Goal: Download file/media: Download file/media

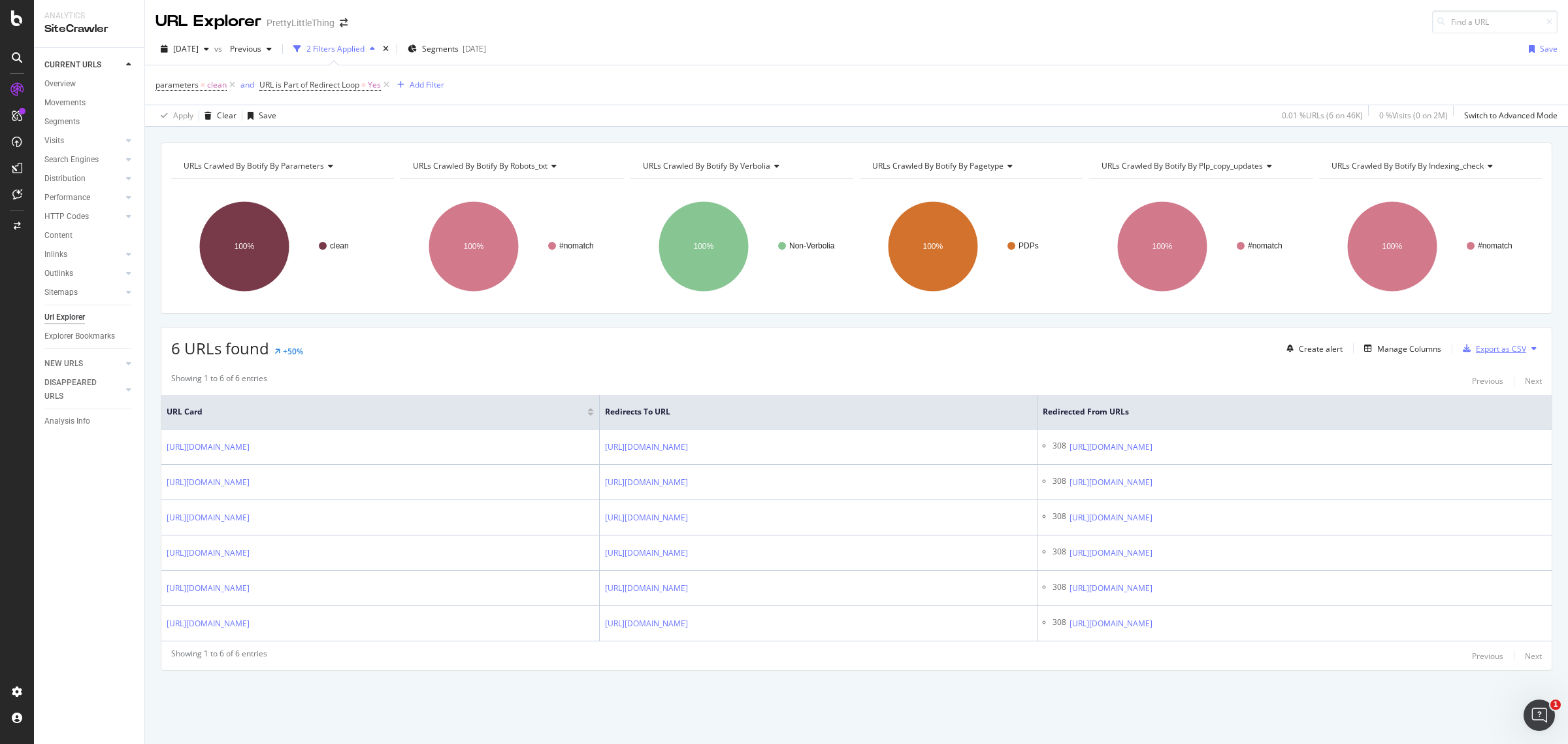
click at [1483, 347] on div "Export as CSV" at bounding box center [1500, 348] width 50 height 11
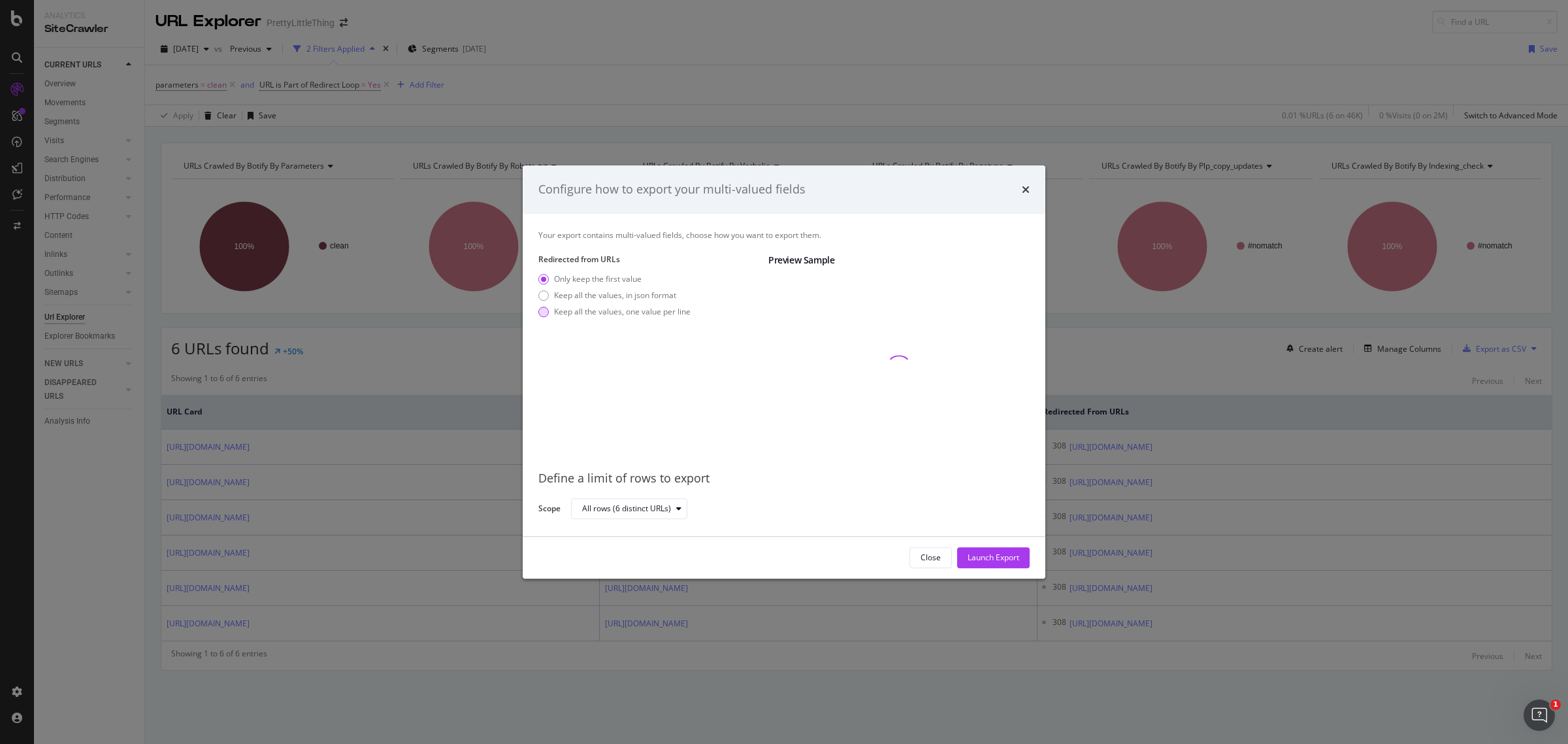
click at [648, 315] on div "Keep all the values, one value per line" at bounding box center [622, 312] width 136 height 11
click at [644, 292] on div "Keep all the values, in json format" at bounding box center [615, 295] width 122 height 11
click at [611, 276] on div "Only keep the first value" at bounding box center [598, 279] width 88 height 11
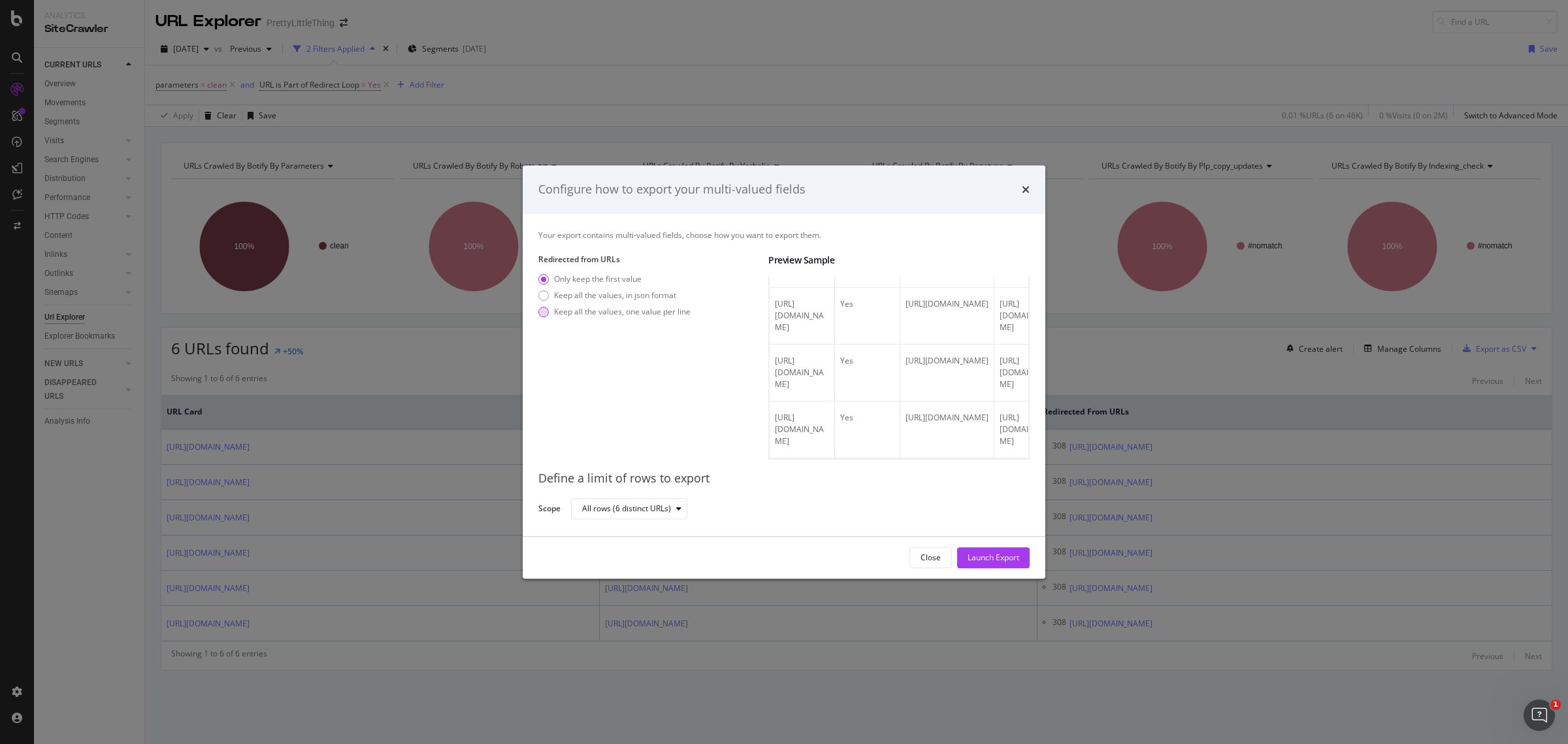
click at [580, 311] on div "Keep all the values, one value per line" at bounding box center [622, 312] width 136 height 11
click at [994, 550] on div "Launch Export" at bounding box center [993, 557] width 51 height 19
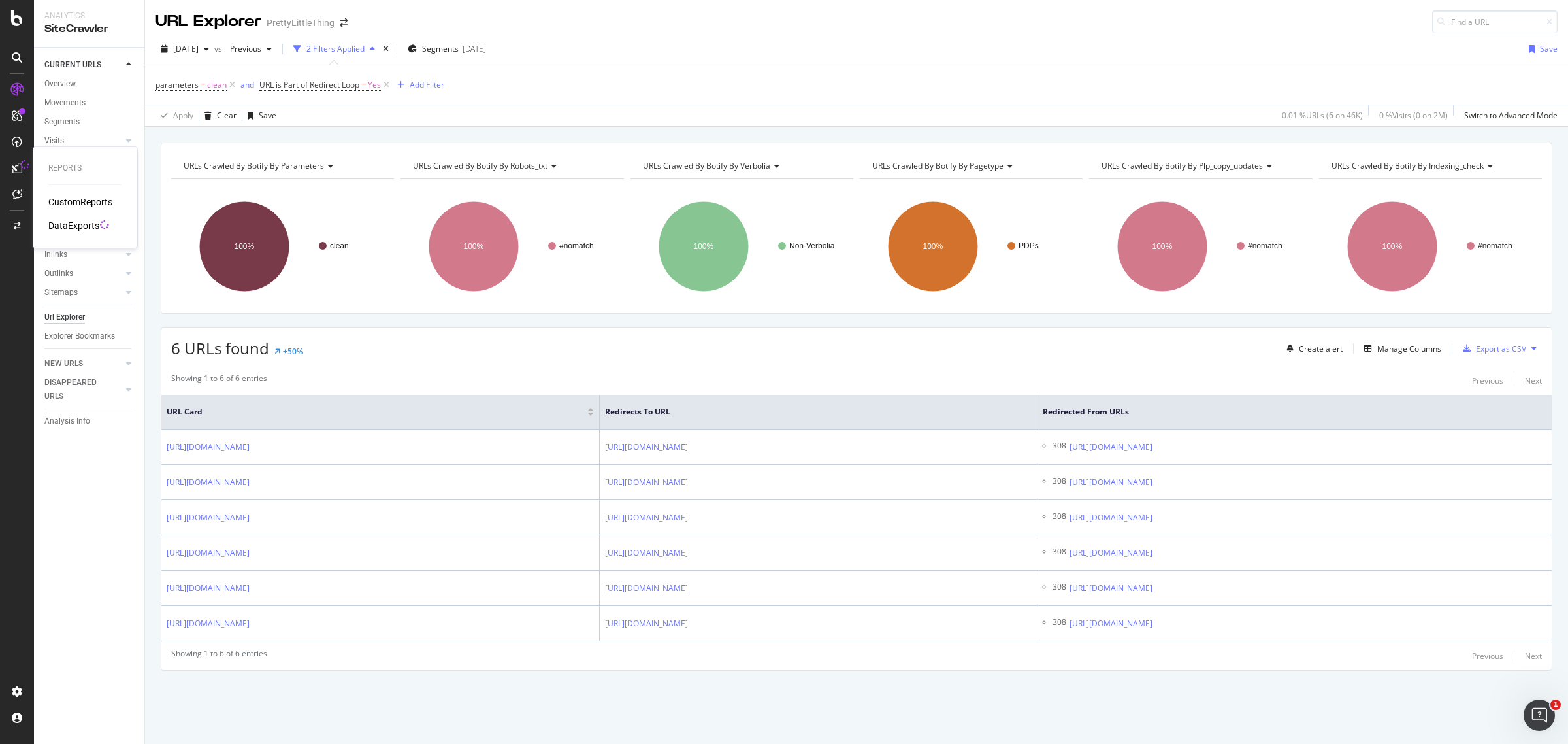
click at [67, 220] on div "DataExports" at bounding box center [74, 225] width 51 height 13
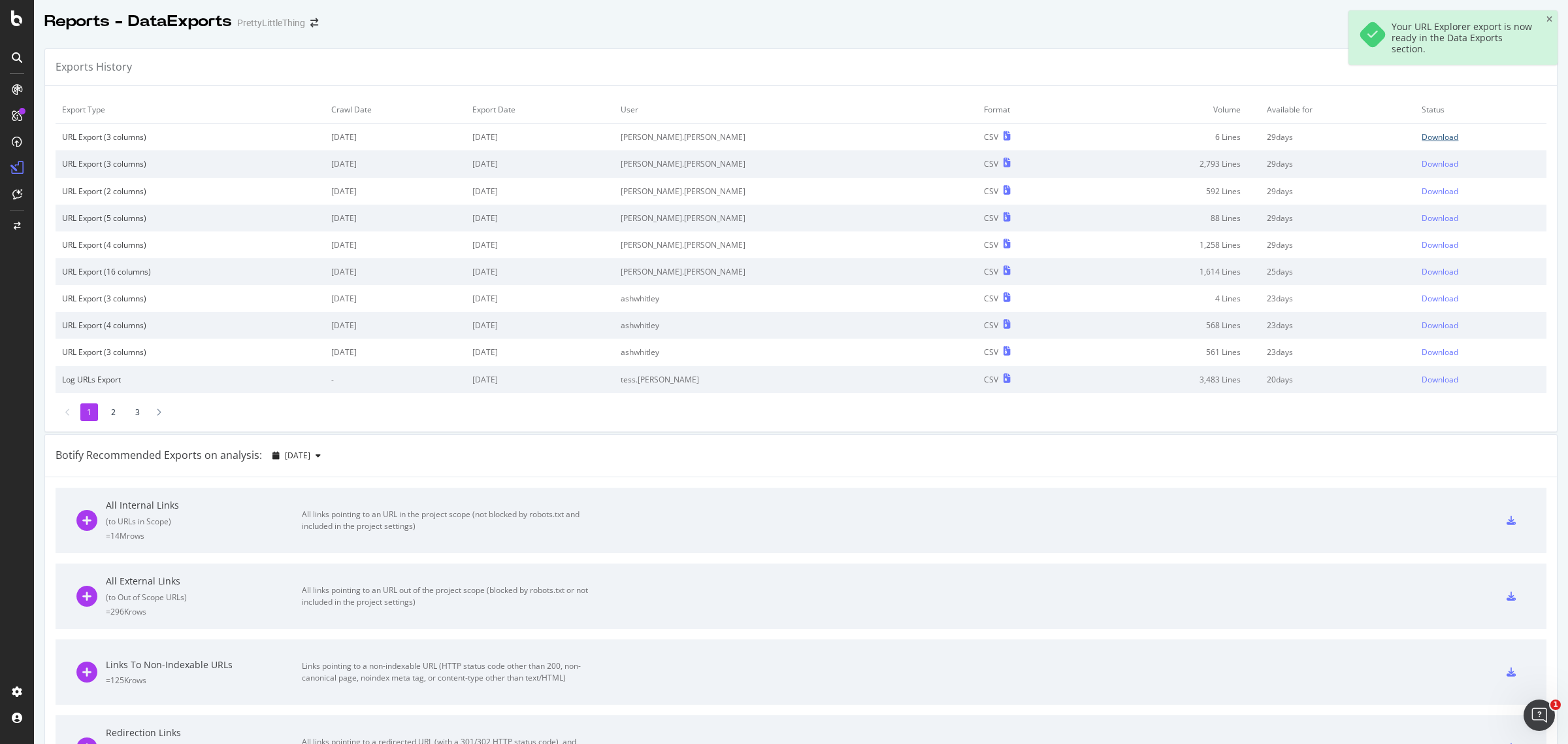
click at [1421, 135] on div "Download" at bounding box center [1440, 137] width 37 height 11
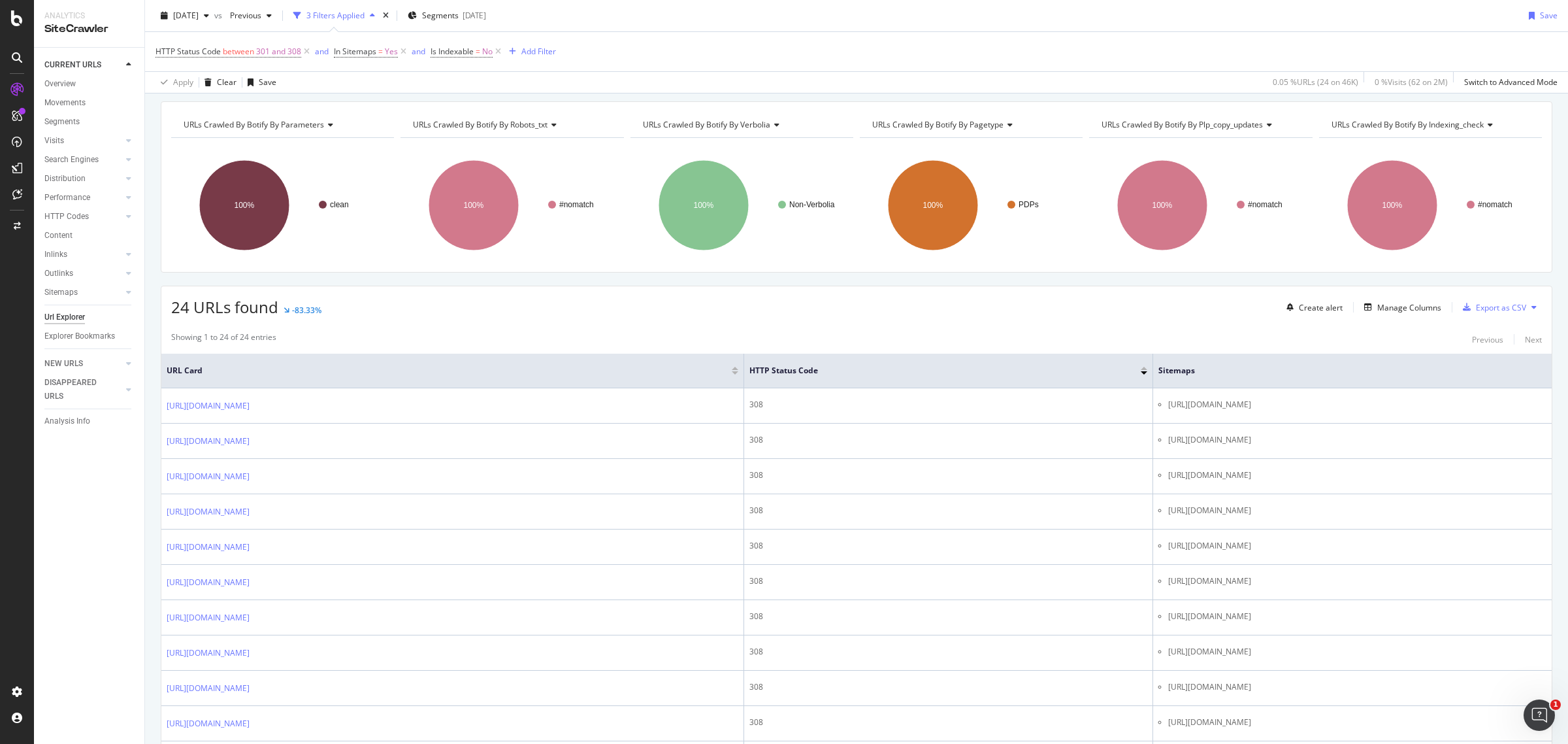
scroll to position [40, 0]
click at [1496, 308] on div "Export as CSV" at bounding box center [1500, 308] width 50 height 11
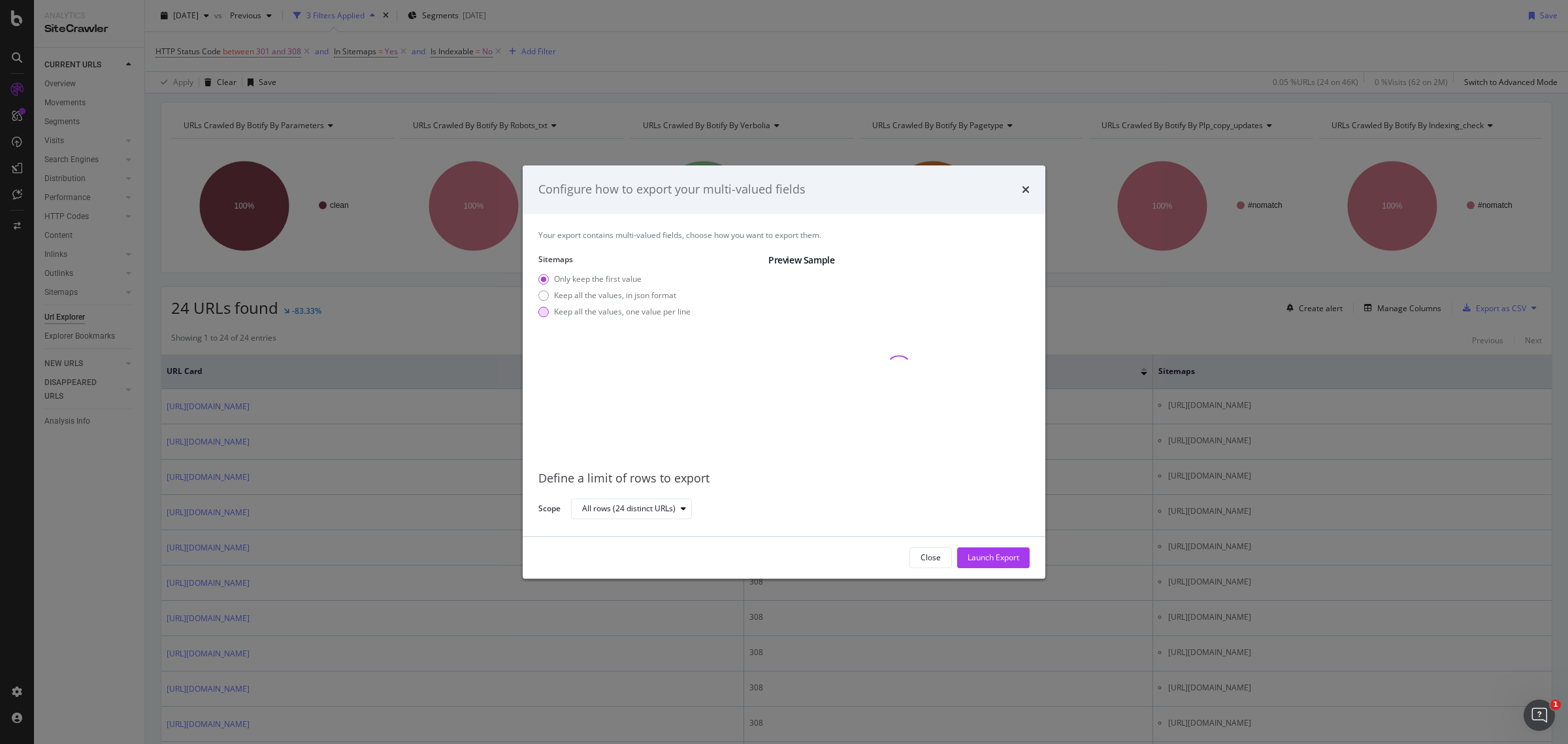
click at [641, 314] on div "Keep all the values, one value per line" at bounding box center [622, 312] width 136 height 11
click at [996, 557] on div "Launch Export" at bounding box center [993, 557] width 51 height 11
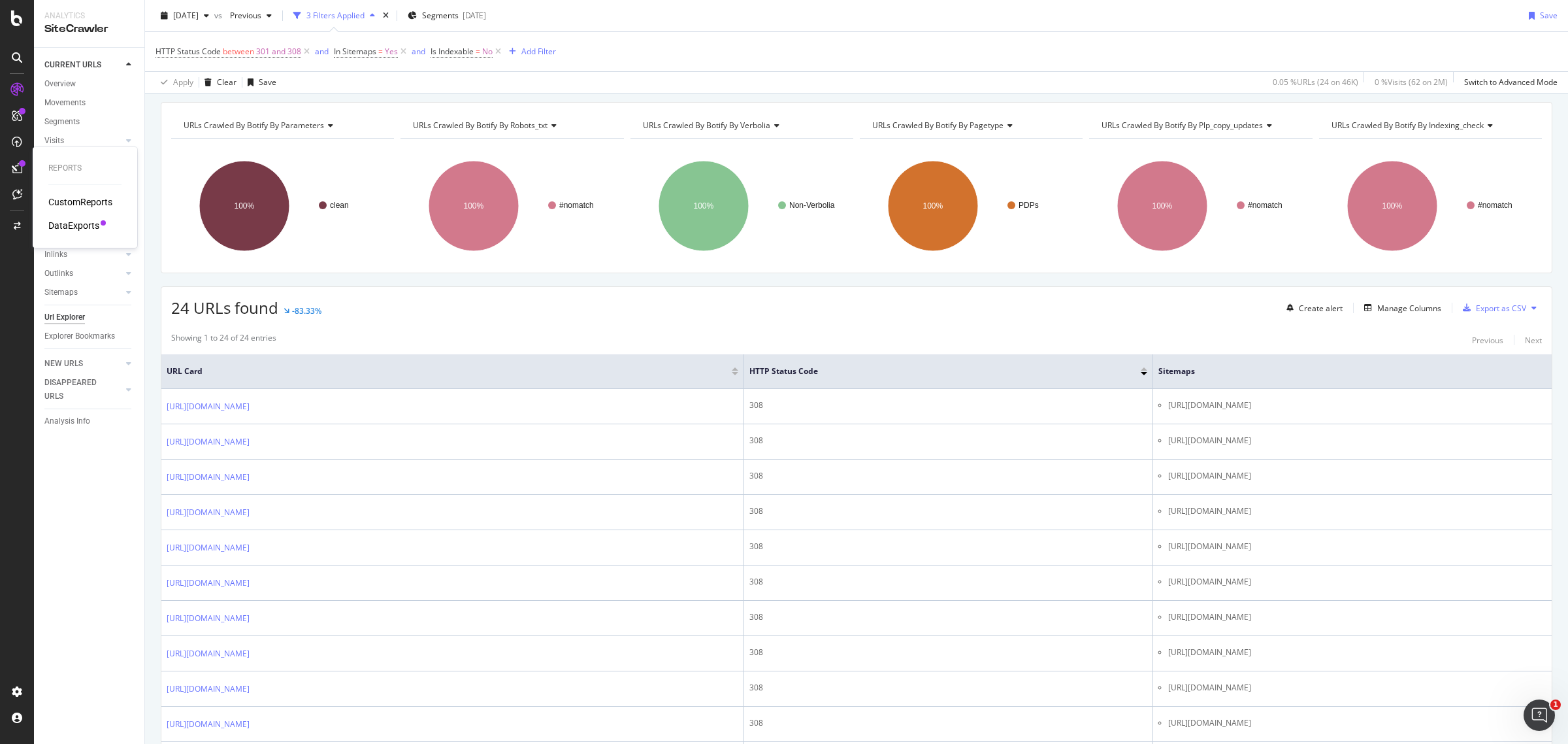
click at [102, 221] on div at bounding box center [103, 223] width 5 height 5
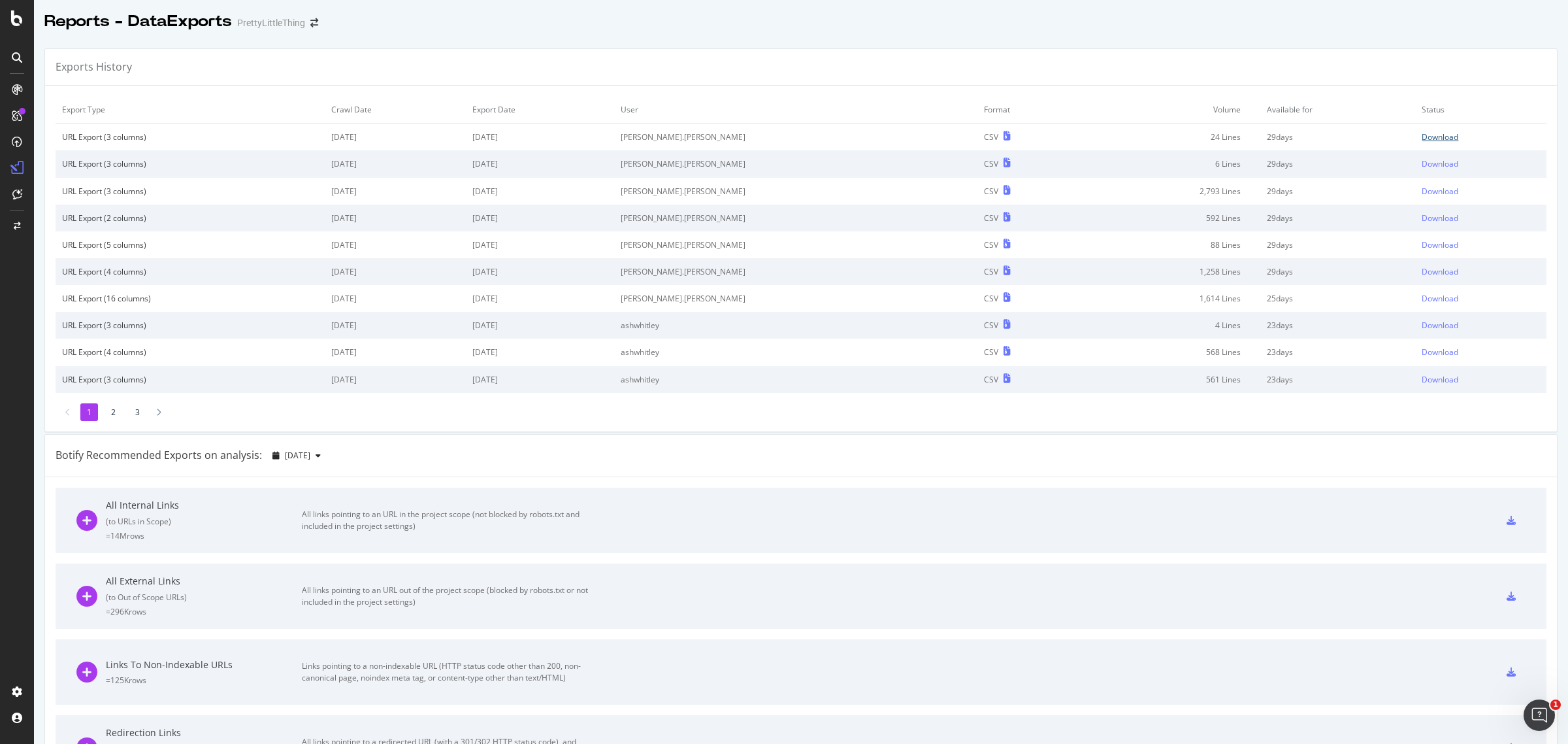
click at [1424, 136] on link "Download" at bounding box center [1480, 137] width 118 height 11
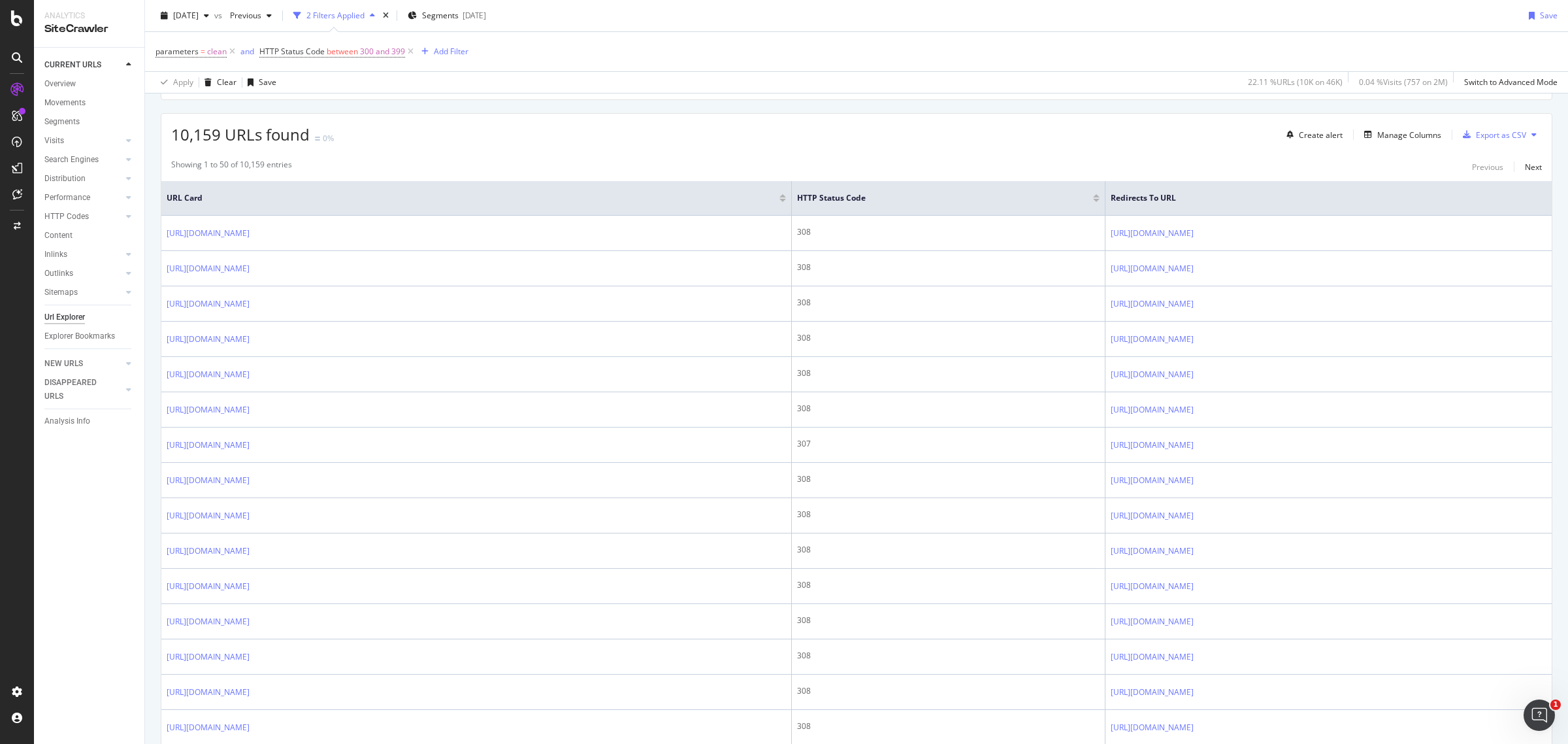
scroll to position [245, 0]
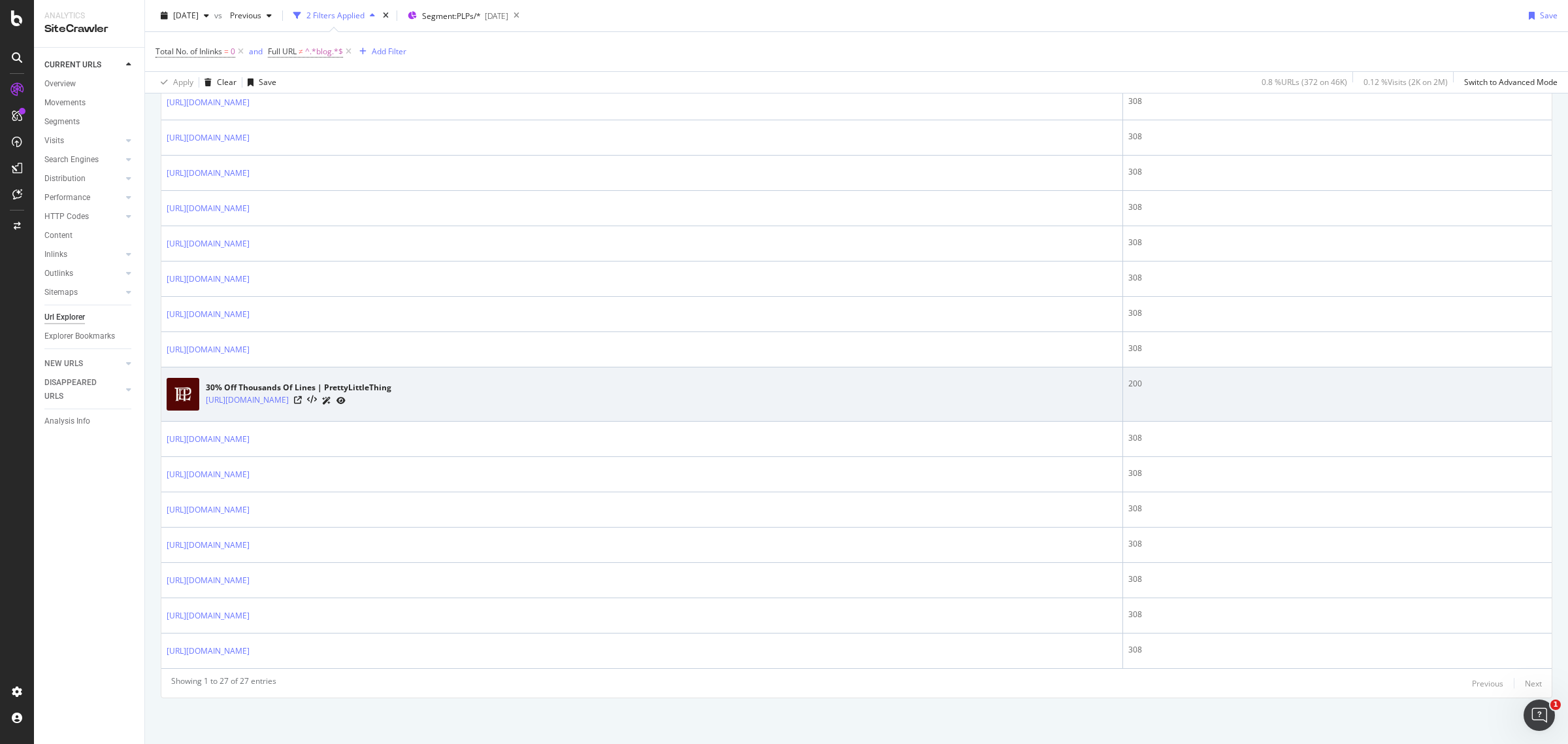
scroll to position [737, 0]
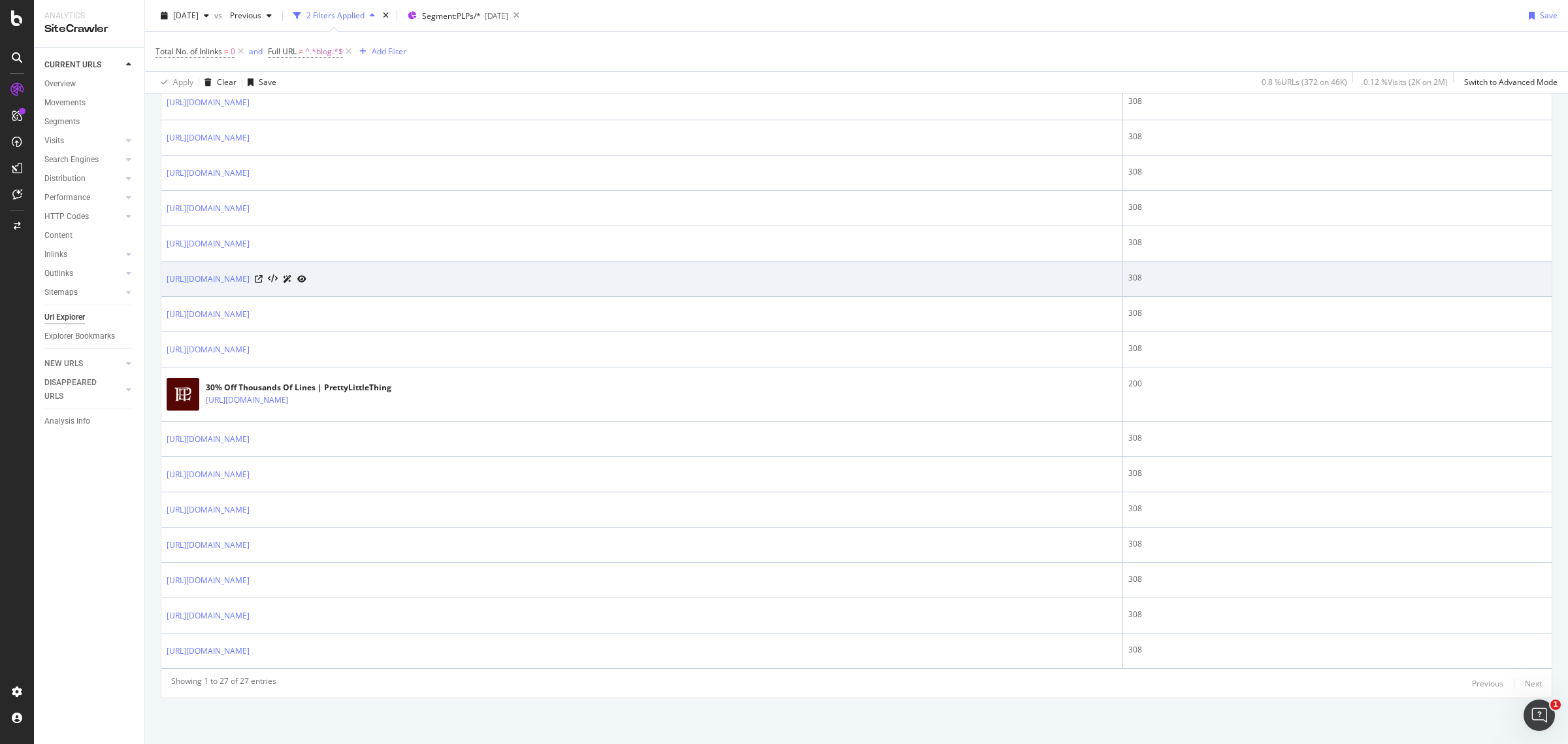
click at [519, 281] on div "[URL][DOMAIN_NAME]" at bounding box center [642, 279] width 951 height 14
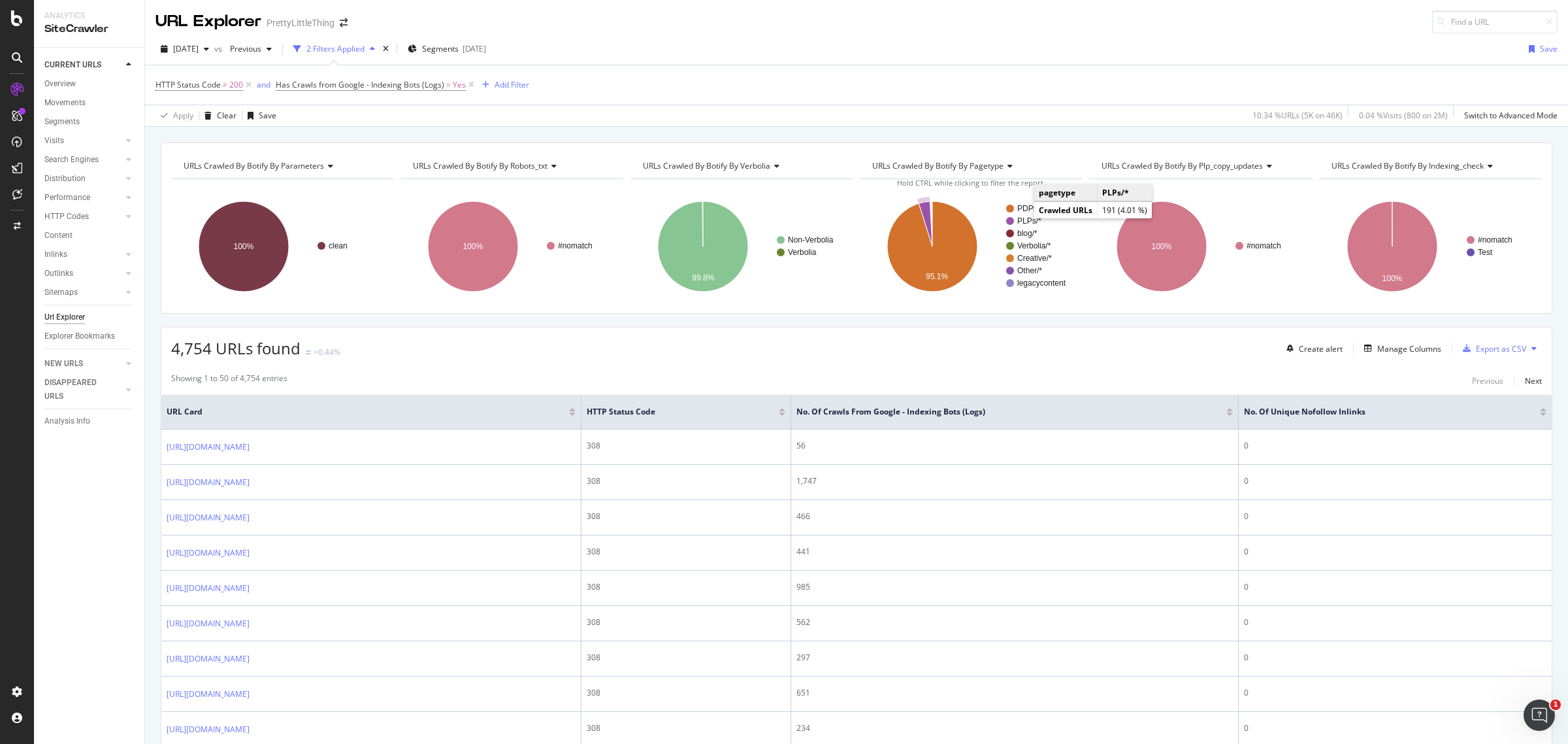
click at [1021, 217] on text "PLPs/*" at bounding box center [1029, 221] width 24 height 9
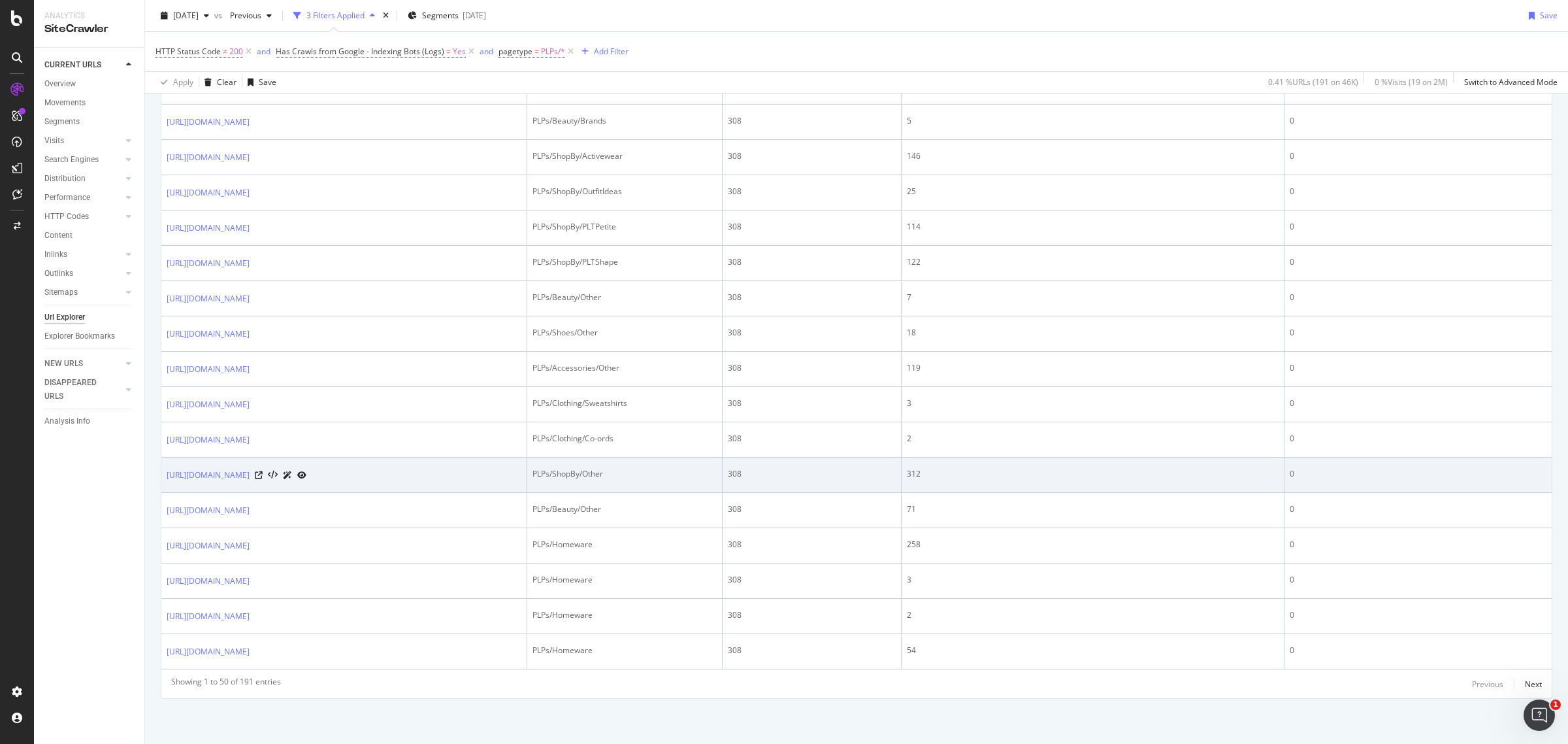
scroll to position [1534, 0]
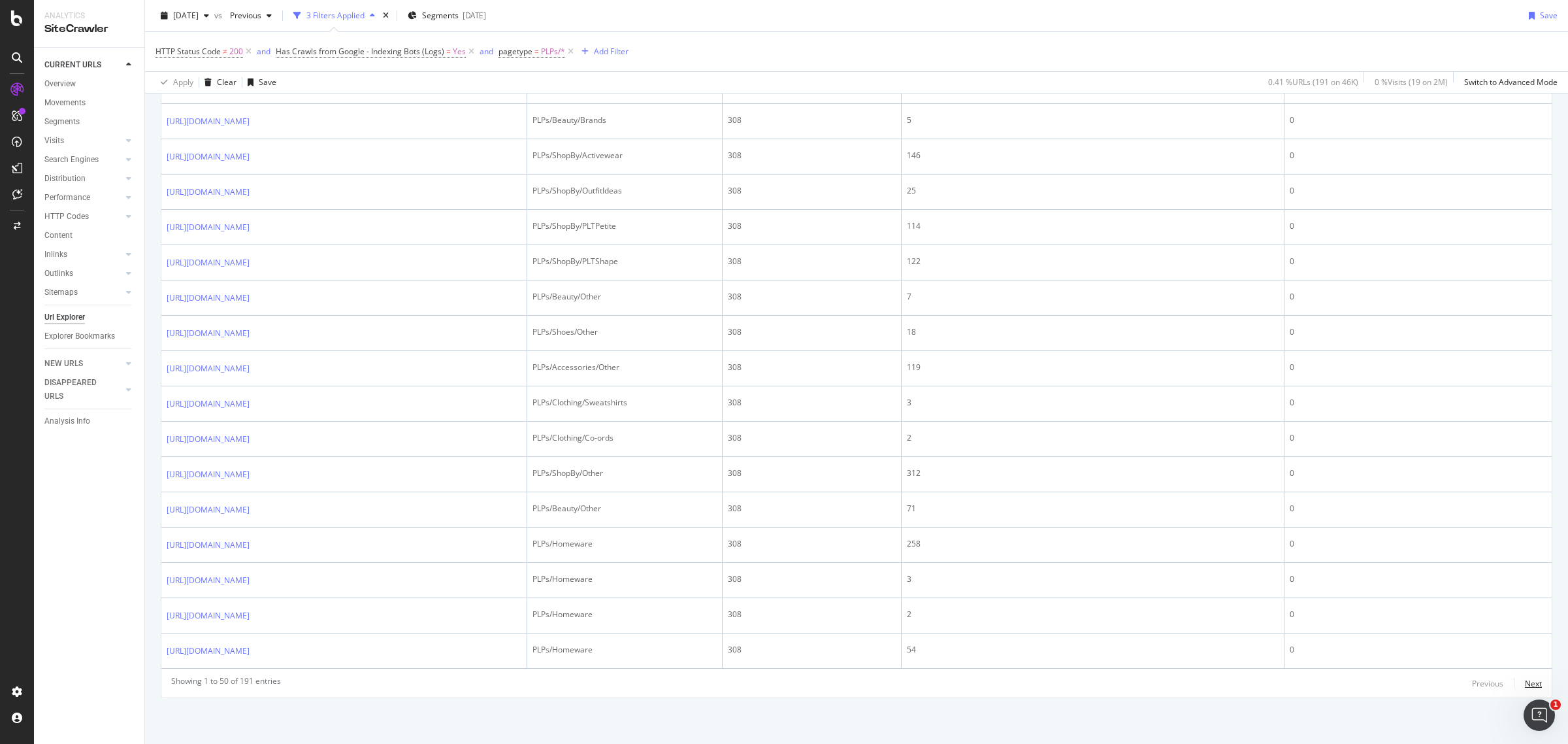
drag, startPoint x: 1517, startPoint y: 680, endPoint x: 1445, endPoint y: 622, distance: 92.5
click at [1525, 680] on div "Next" at bounding box center [1533, 684] width 17 height 11
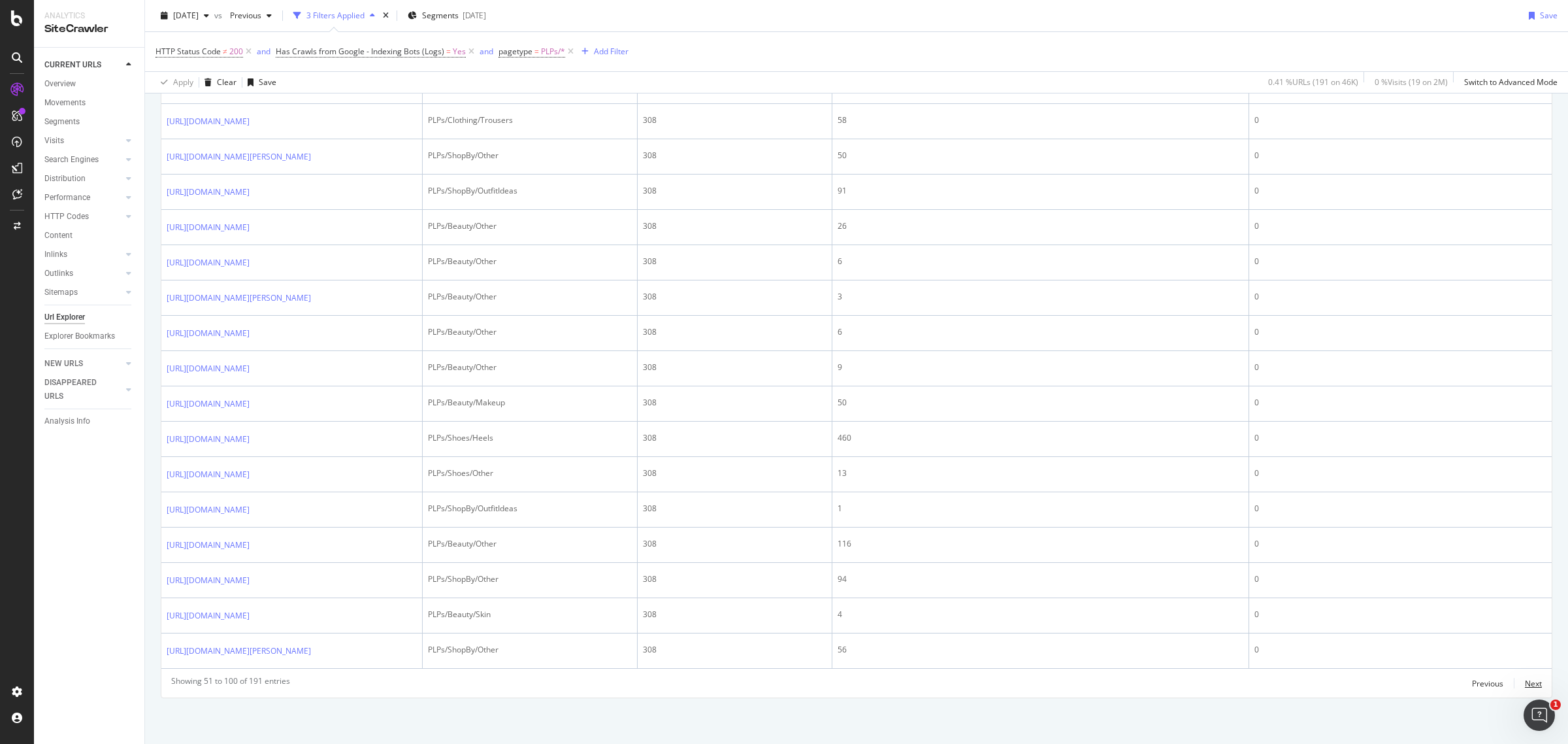
scroll to position [2154, 0]
click at [1527, 681] on div "Next" at bounding box center [1533, 684] width 17 height 11
click at [1525, 678] on div "Next" at bounding box center [1533, 684] width 17 height 11
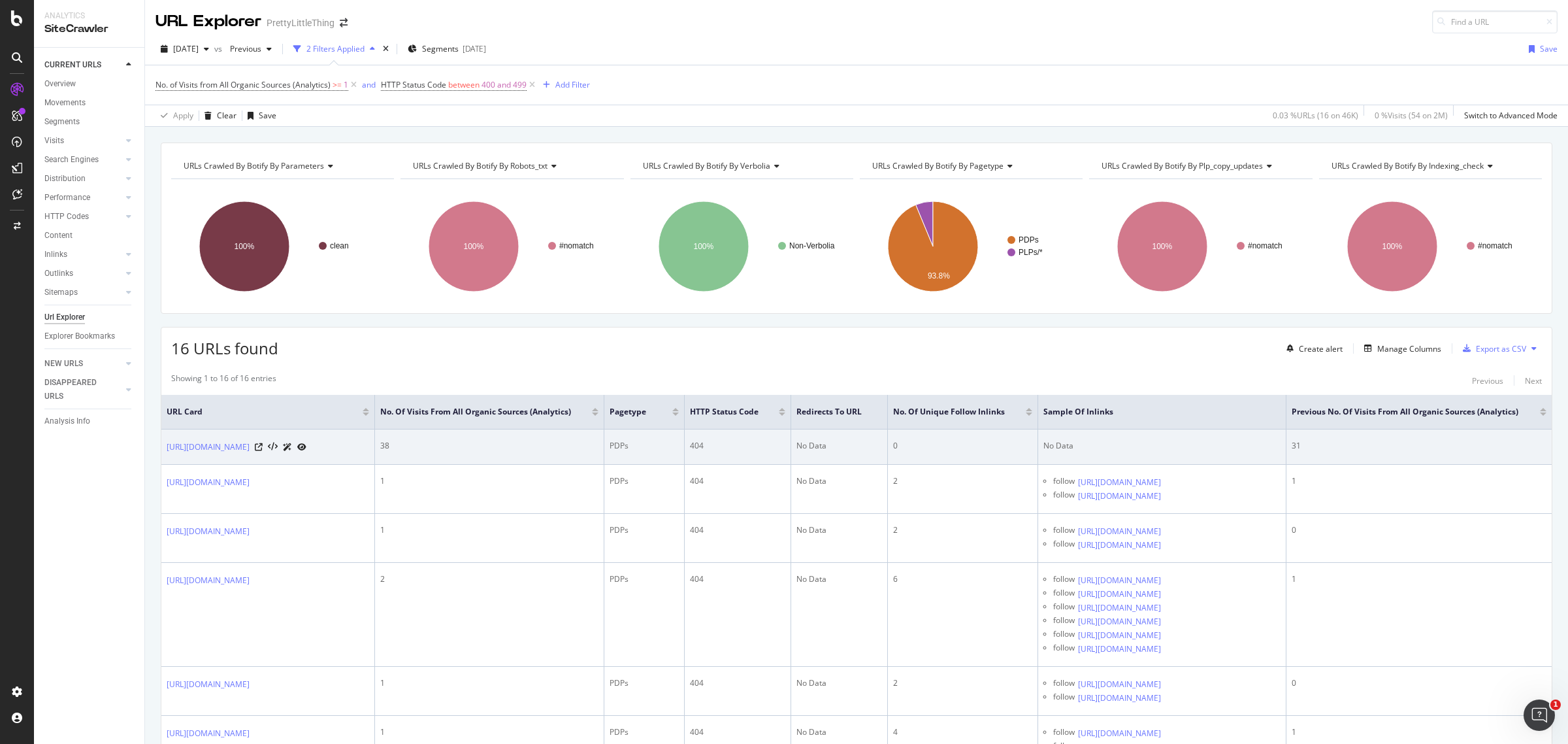
scroll to position [82, 0]
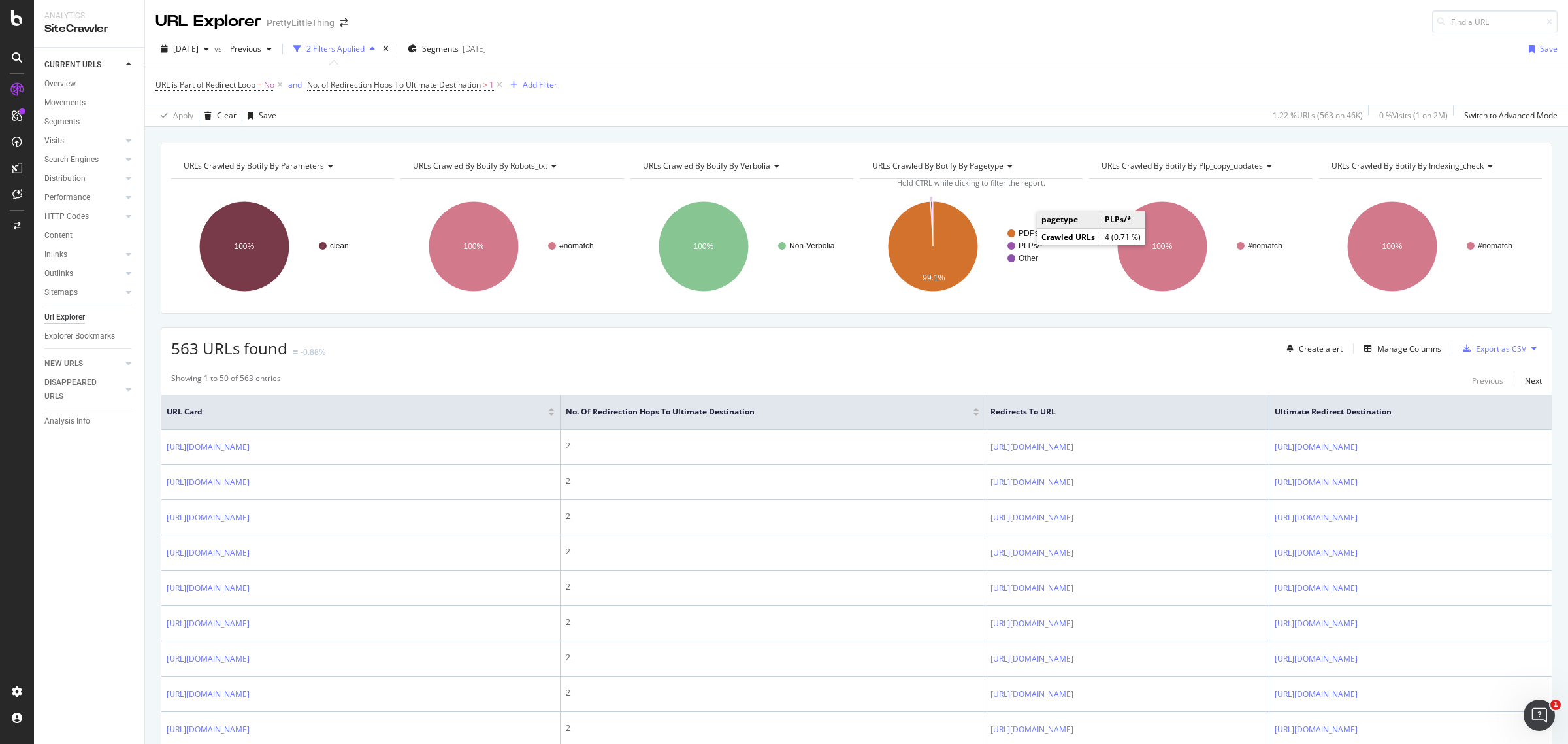
click at [1024, 244] on text "PLPs/*" at bounding box center [1030, 246] width 24 height 9
click at [1024, 256] on text "Other" at bounding box center [1026, 258] width 19 height 9
